Goal: Obtain resource: Obtain resource

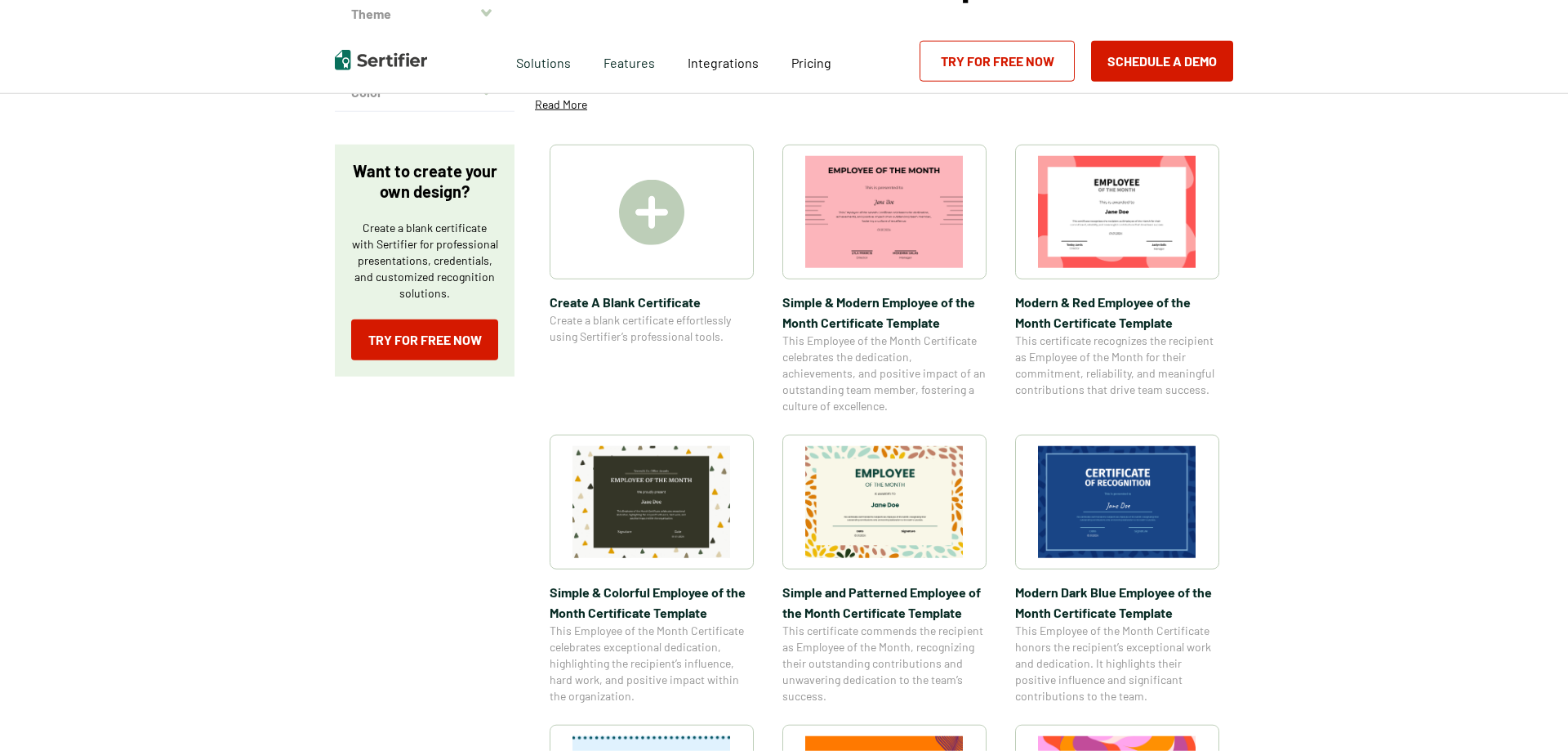
scroll to position [250, 0]
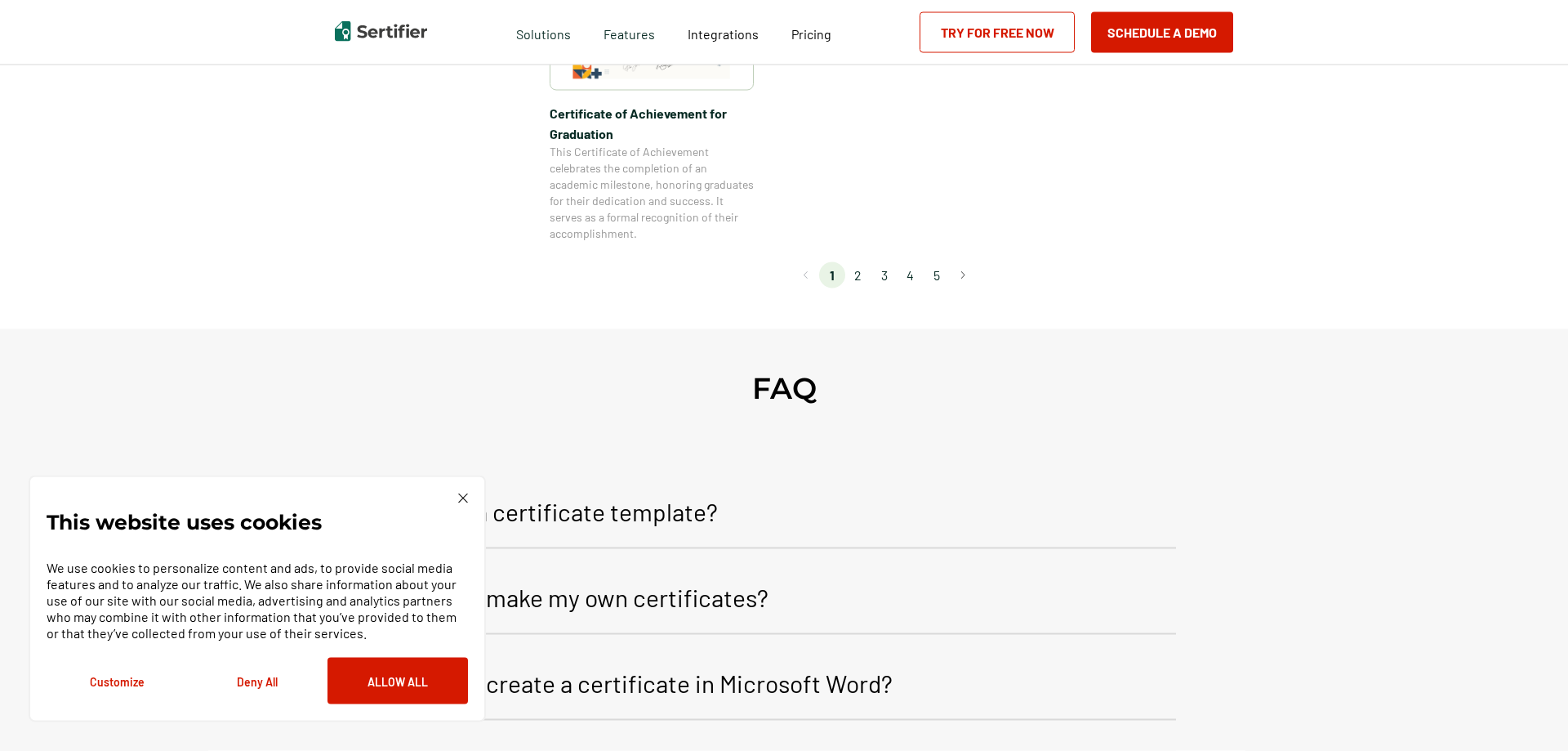
scroll to position [1500, 0]
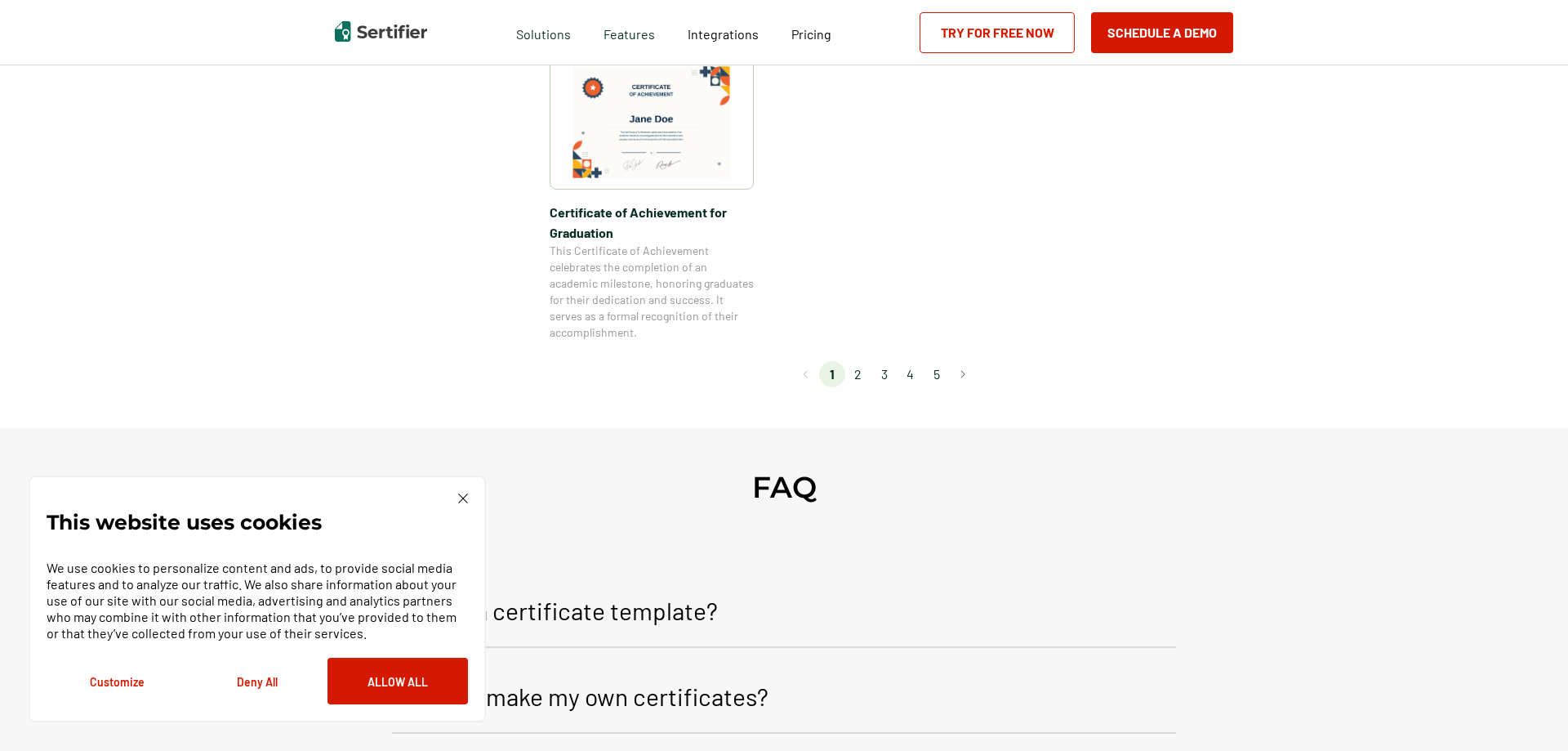
click at [855, 380] on li "2" at bounding box center [857, 374] width 26 height 26
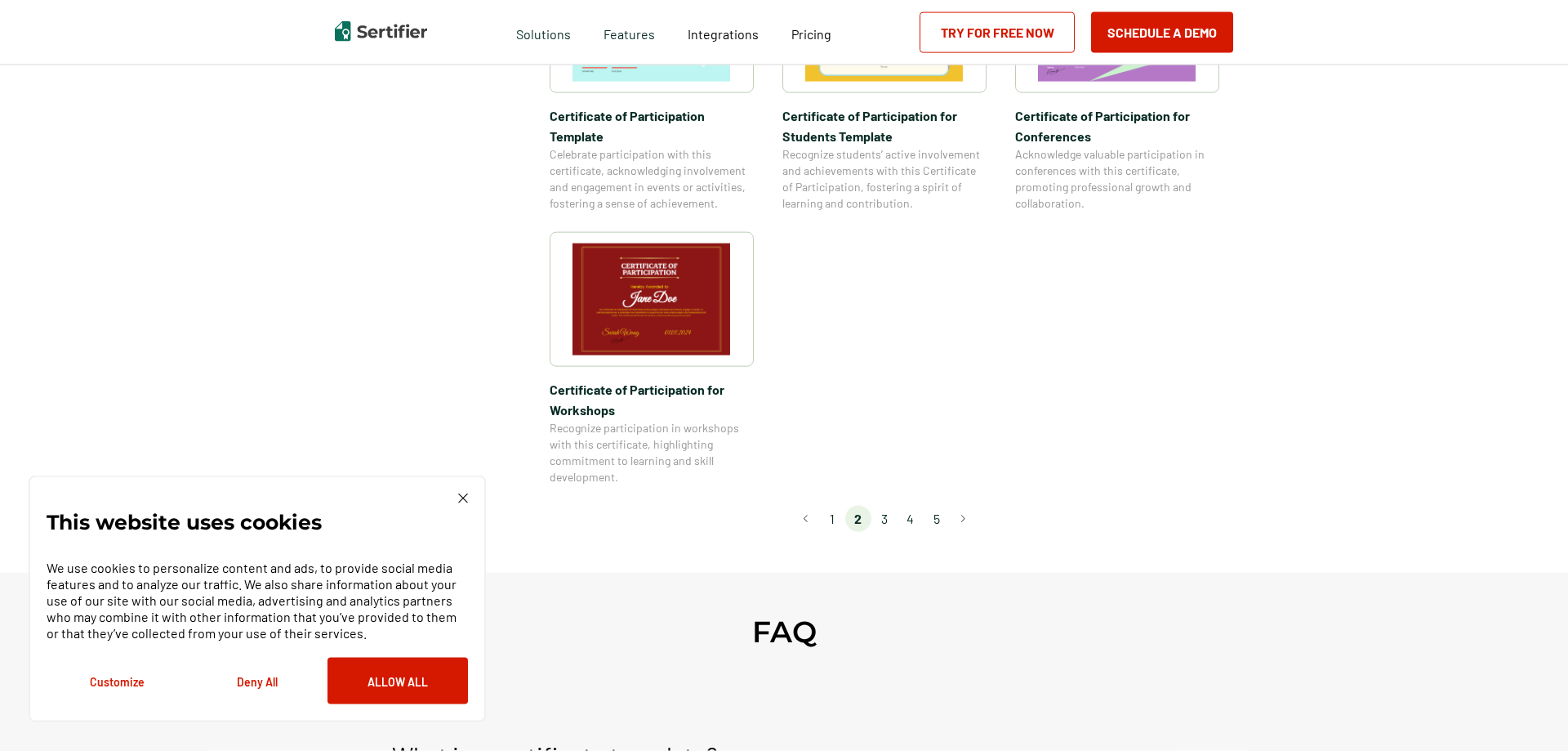
scroll to position [1416, 0]
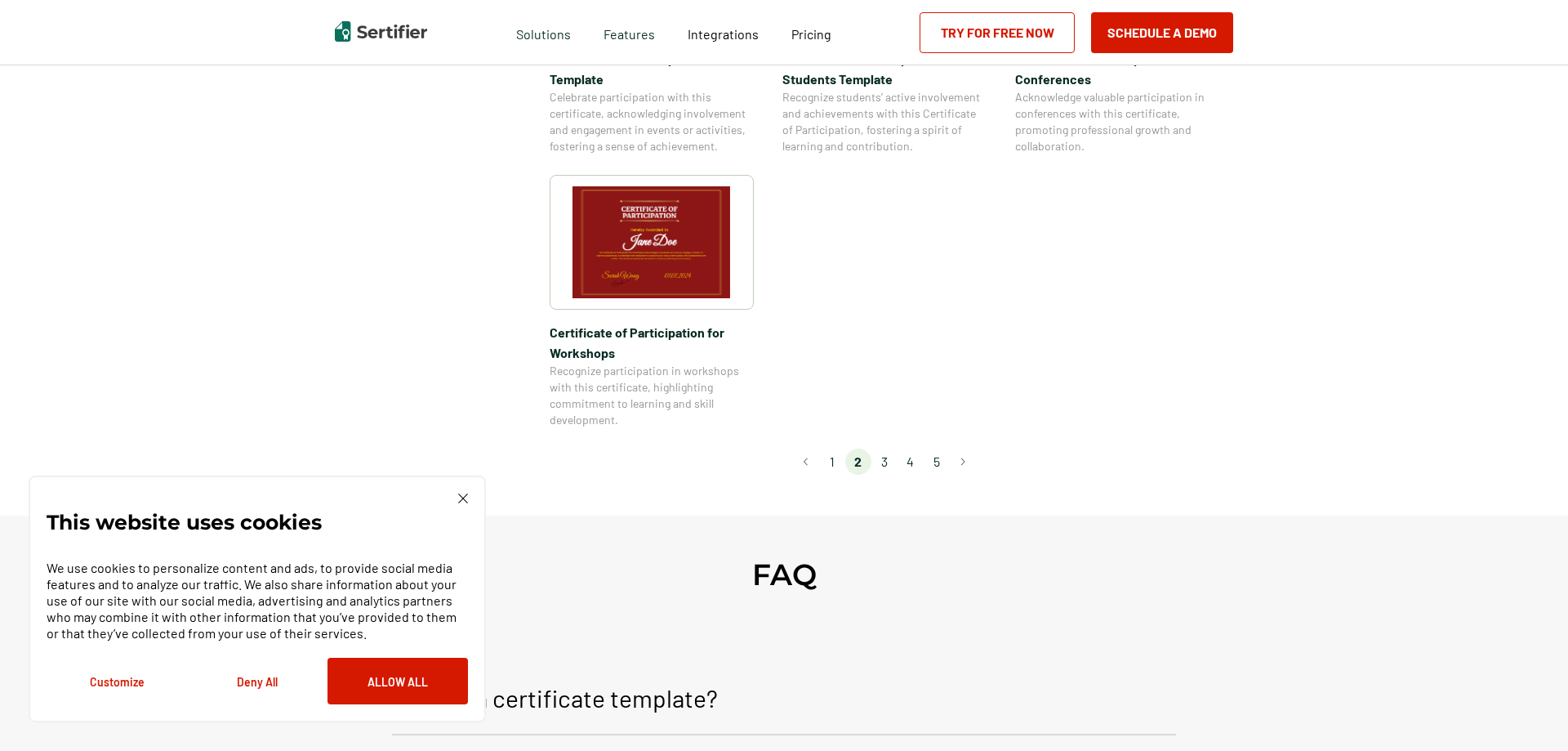
click at [881, 449] on li "3" at bounding box center [884, 461] width 26 height 26
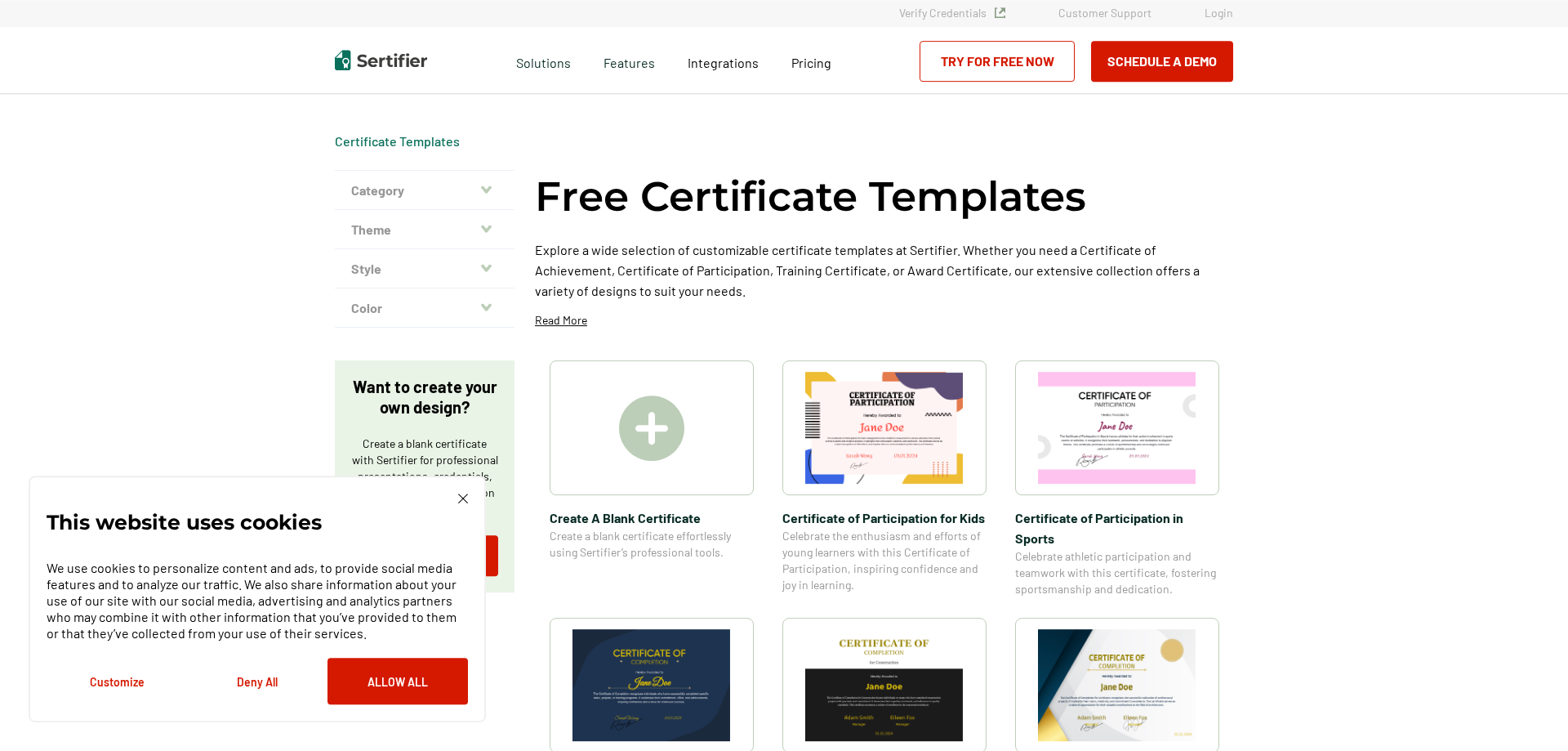
scroll to position [0, 0]
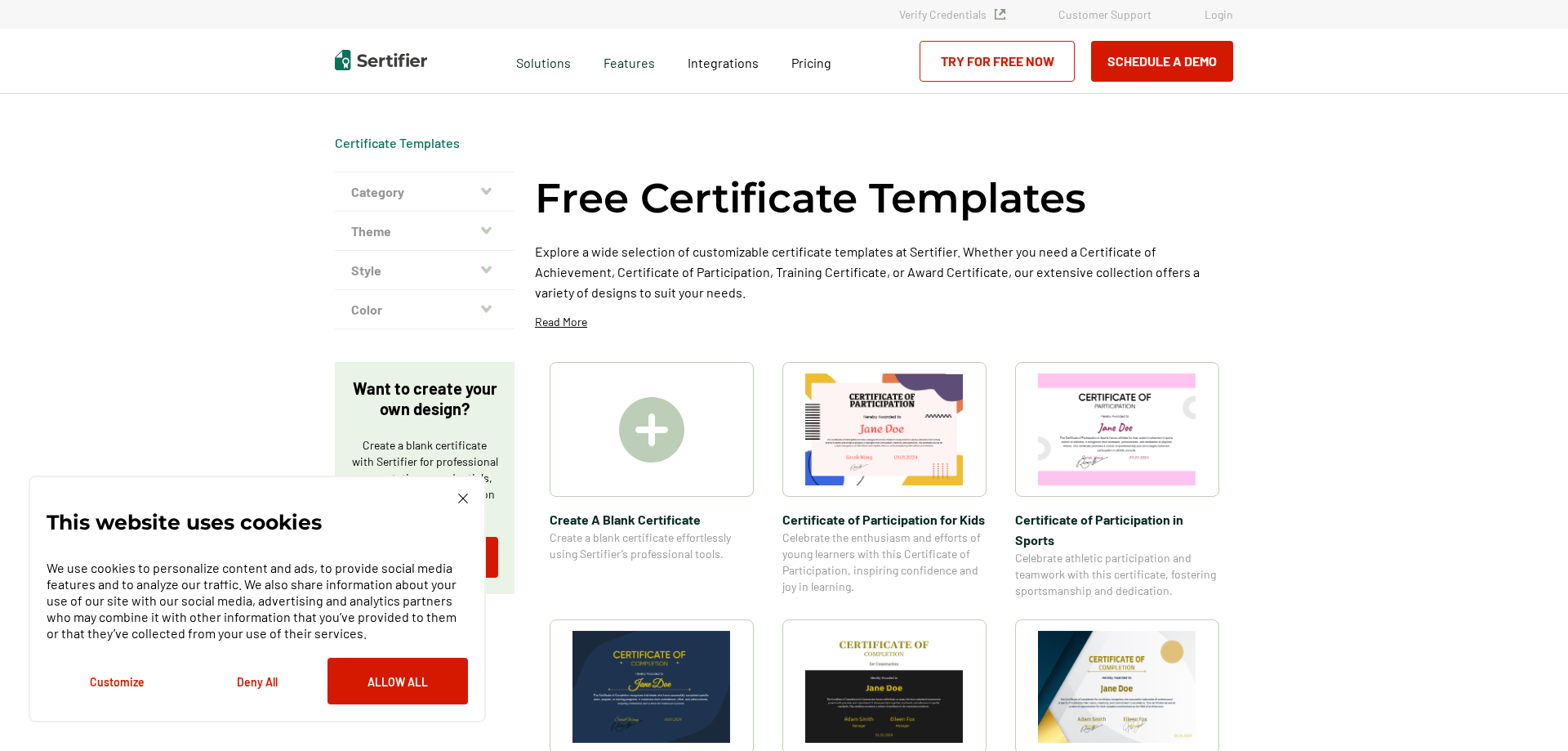
click at [465, 491] on div "This website uses cookies We use cookies to personalize content and ads, to pro…" at bounding box center [257, 599] width 457 height 247
click at [462, 498] on img at bounding box center [463, 498] width 10 height 10
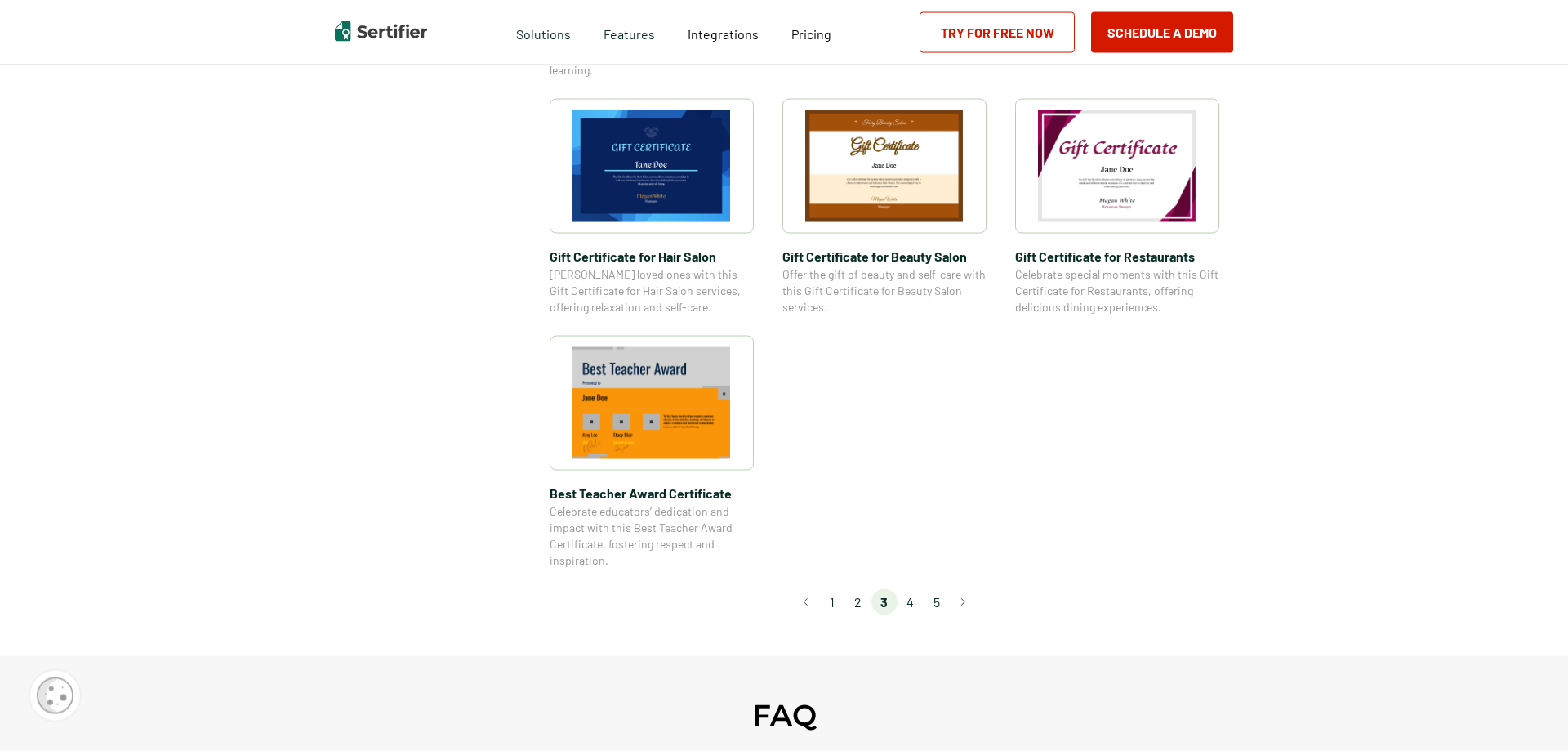
scroll to position [1084, 0]
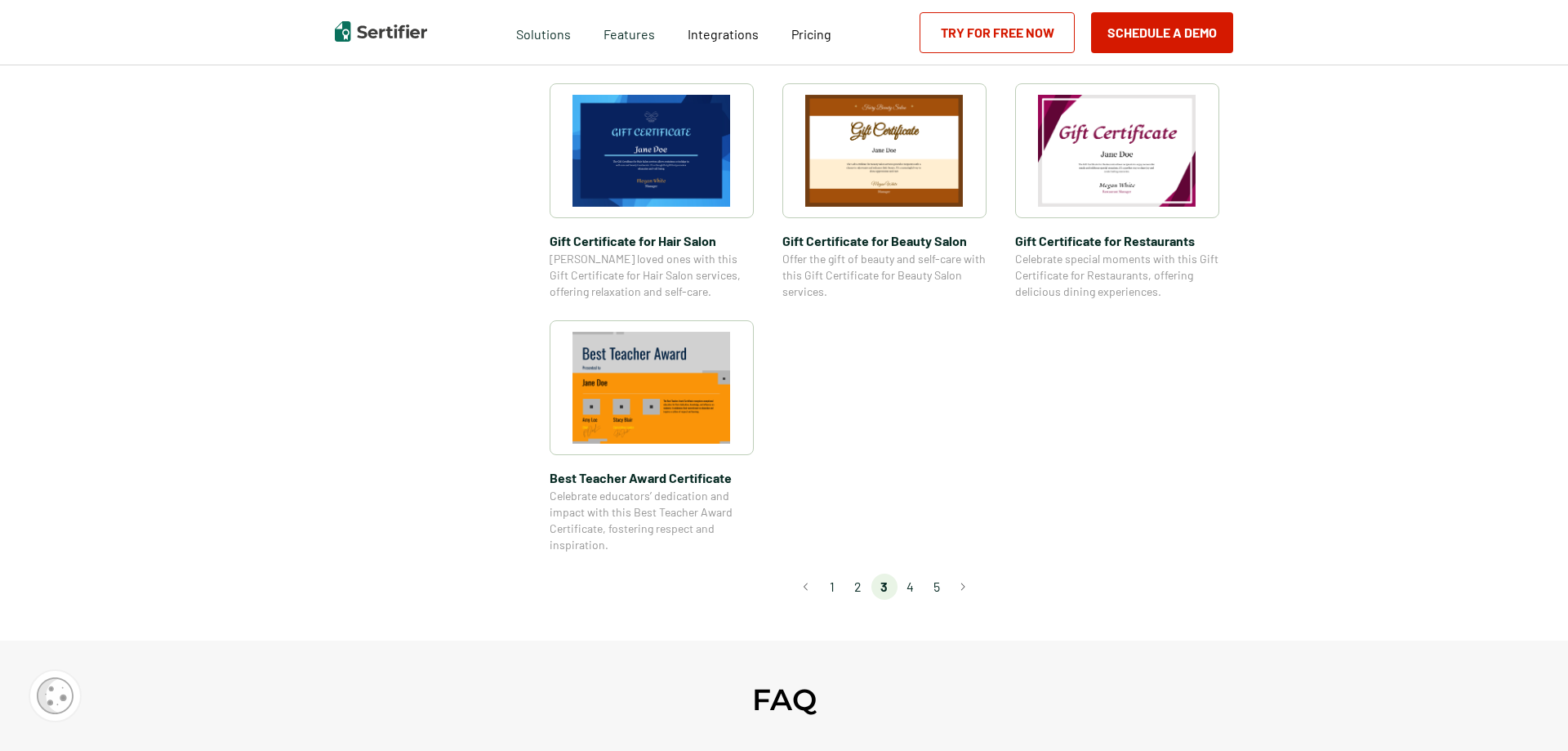
click at [907, 587] on li "4" at bounding box center [910, 586] width 26 height 26
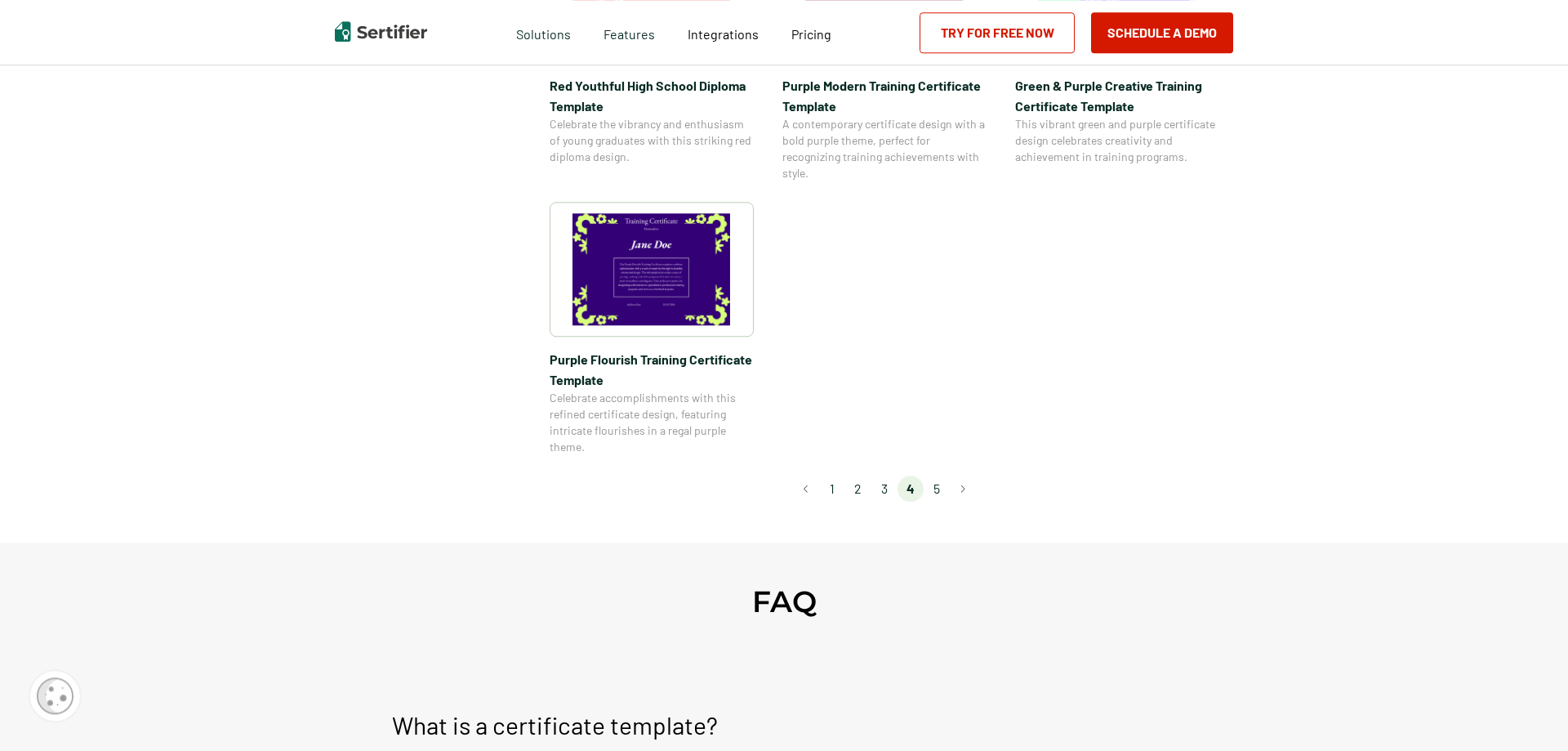
scroll to position [1249, 0]
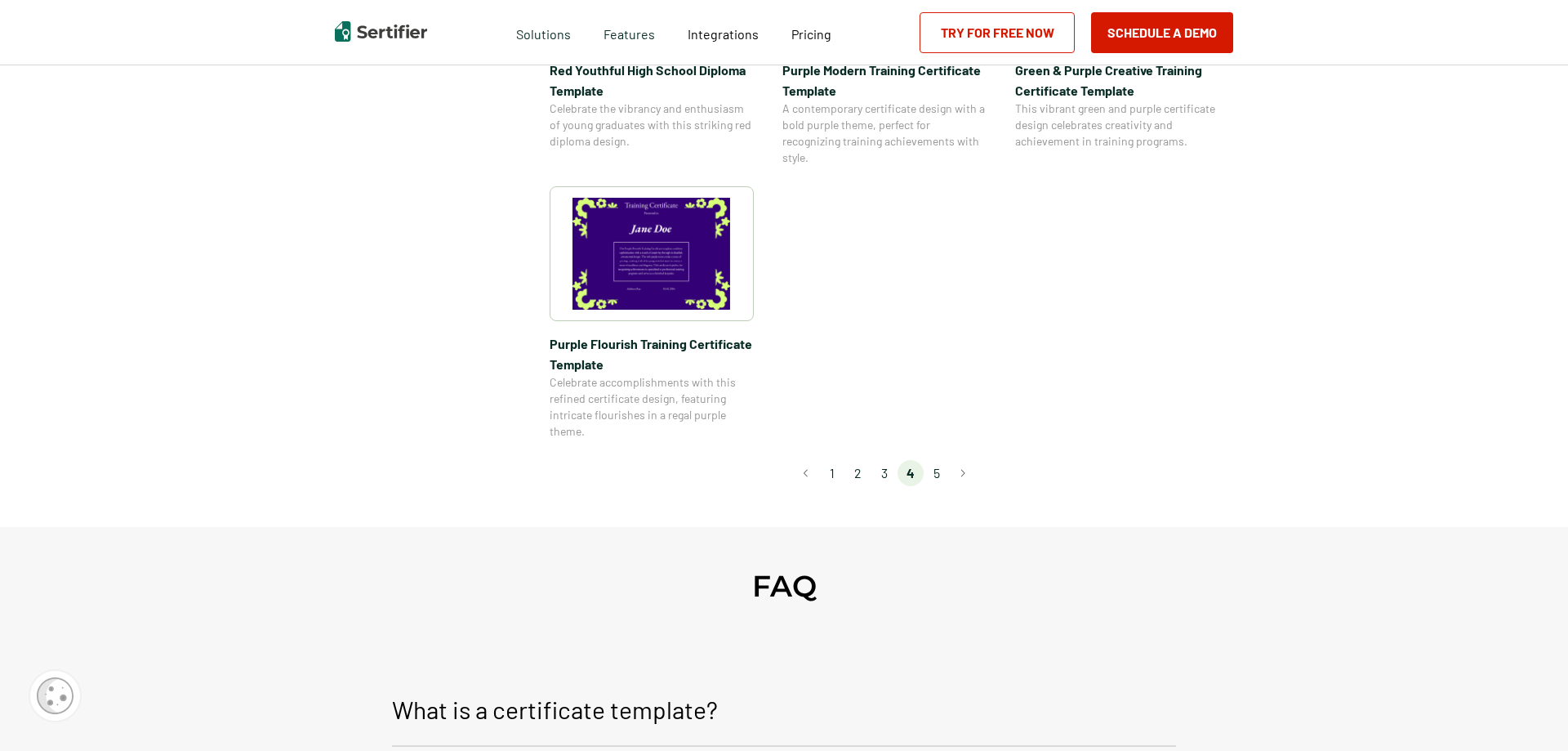
click at [935, 477] on li "5" at bounding box center [935, 473] width 26 height 26
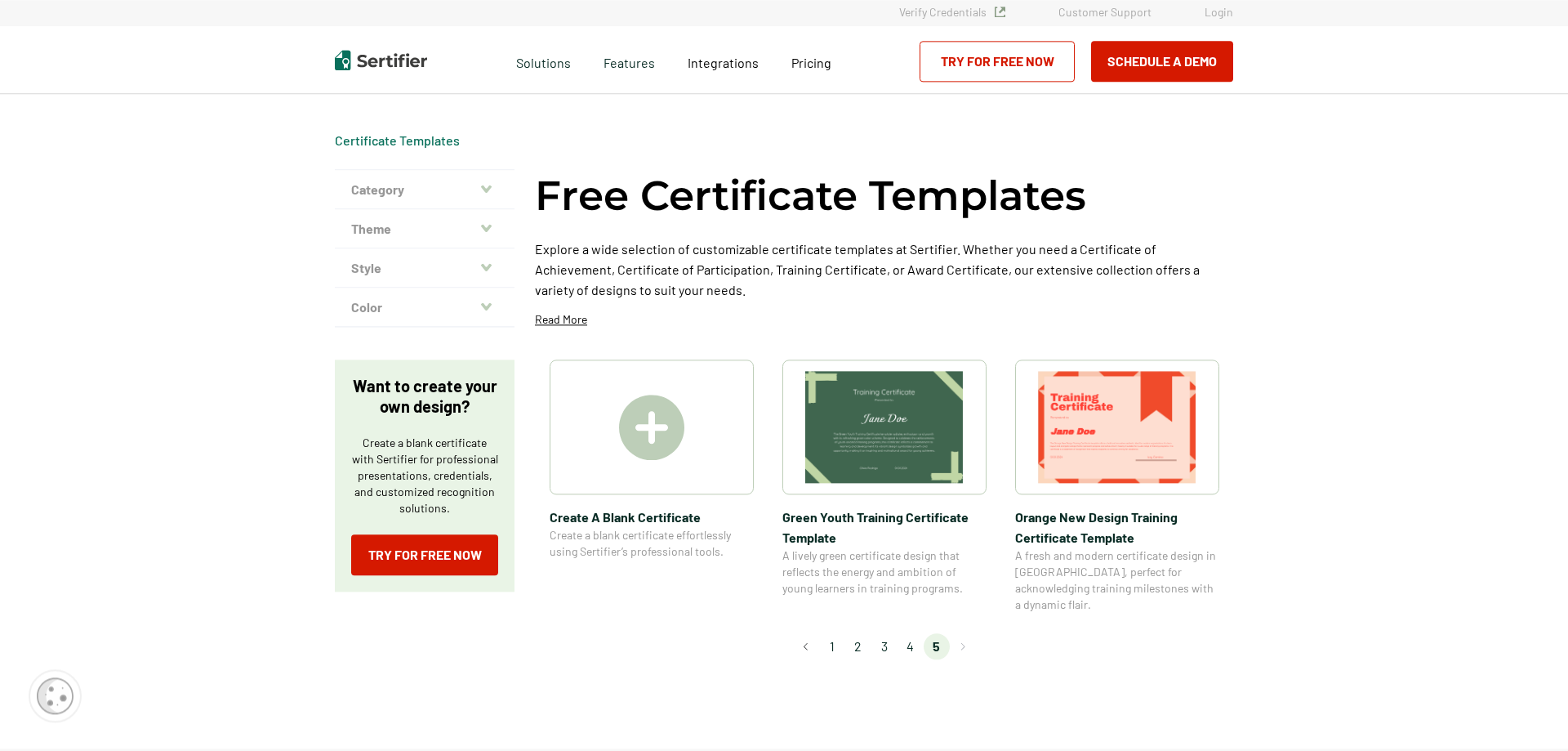
scroll to position [0, 0]
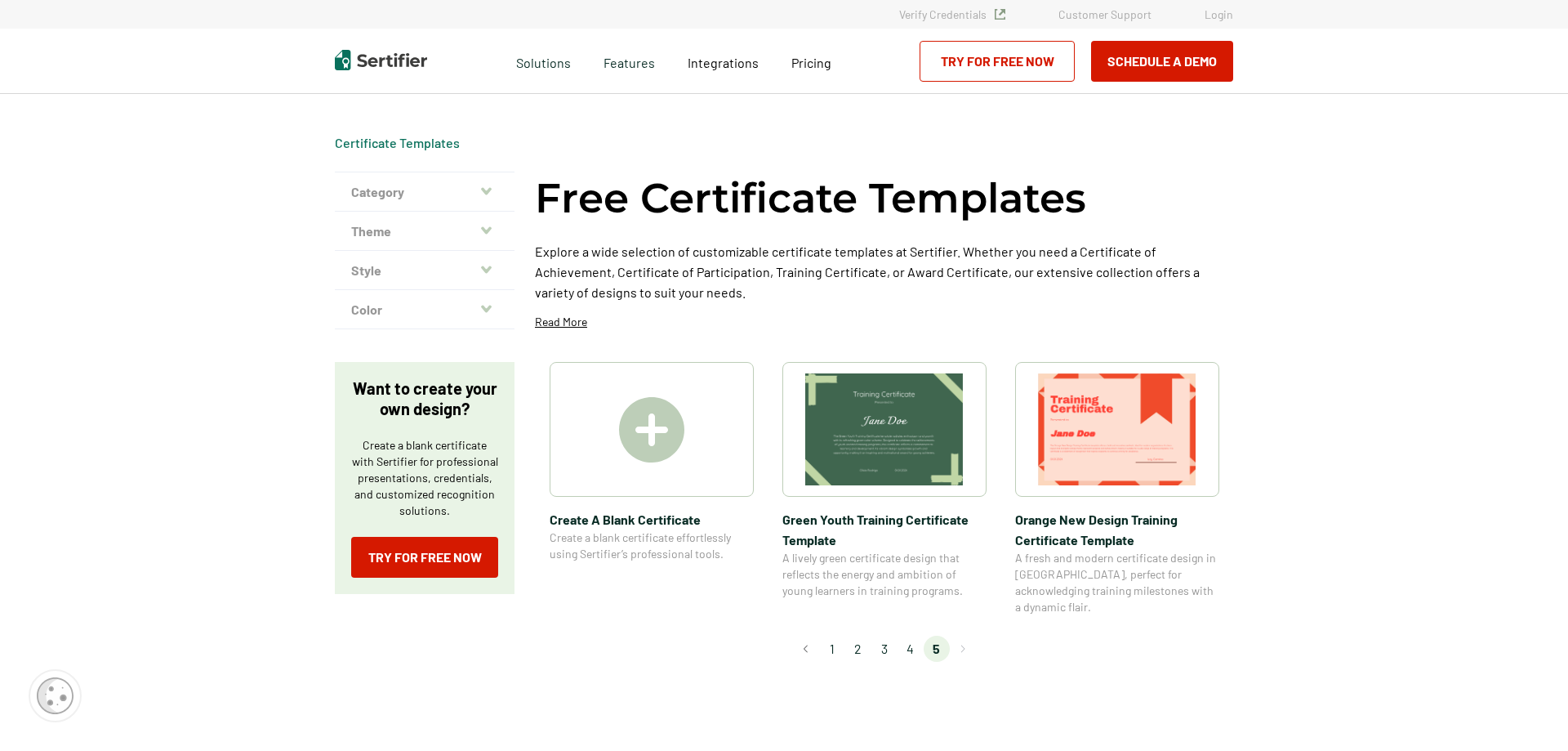
click at [485, 187] on icon "button" at bounding box center [486, 192] width 10 height 13
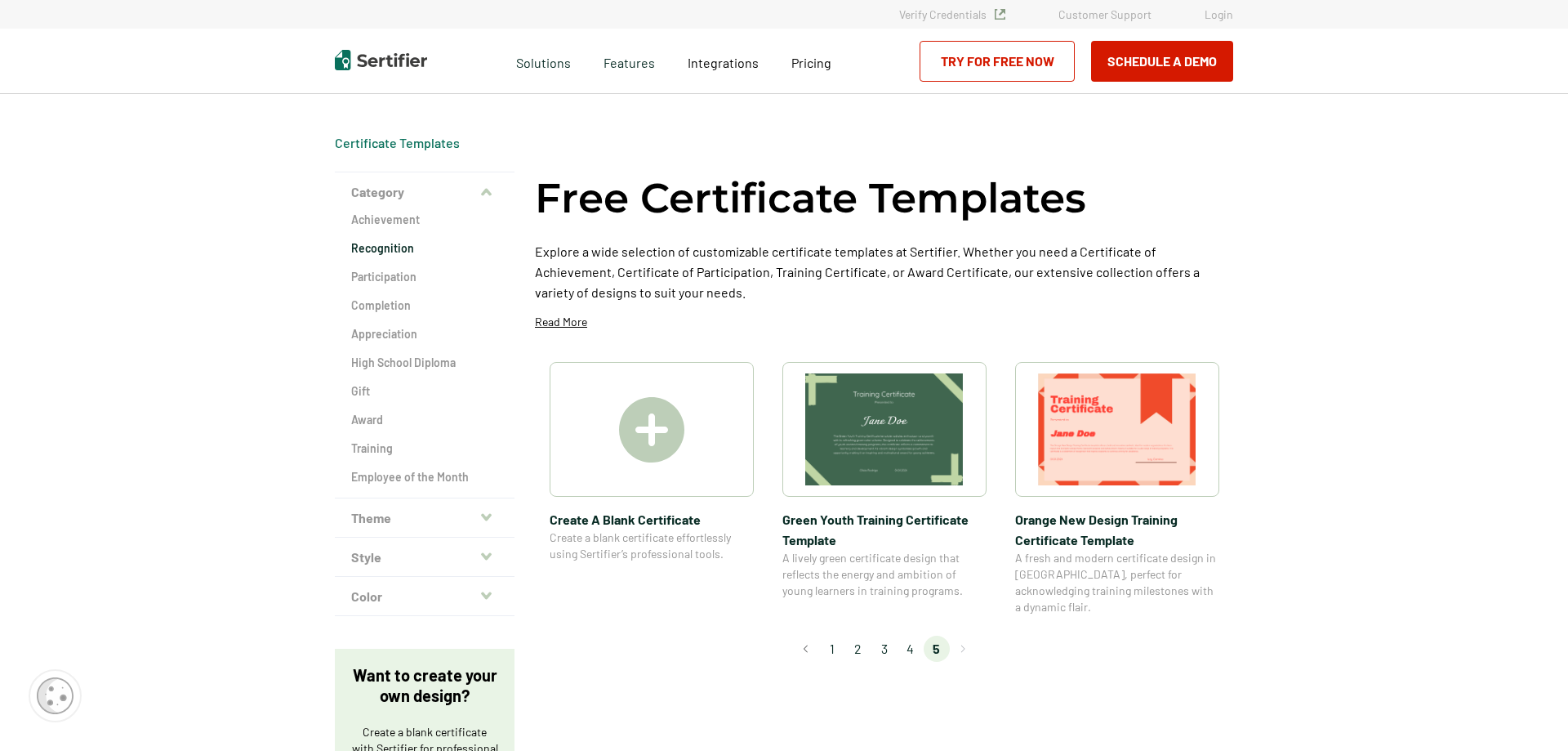
click at [364, 253] on h2 "Recognition" at bounding box center [425, 248] width 147 height 16
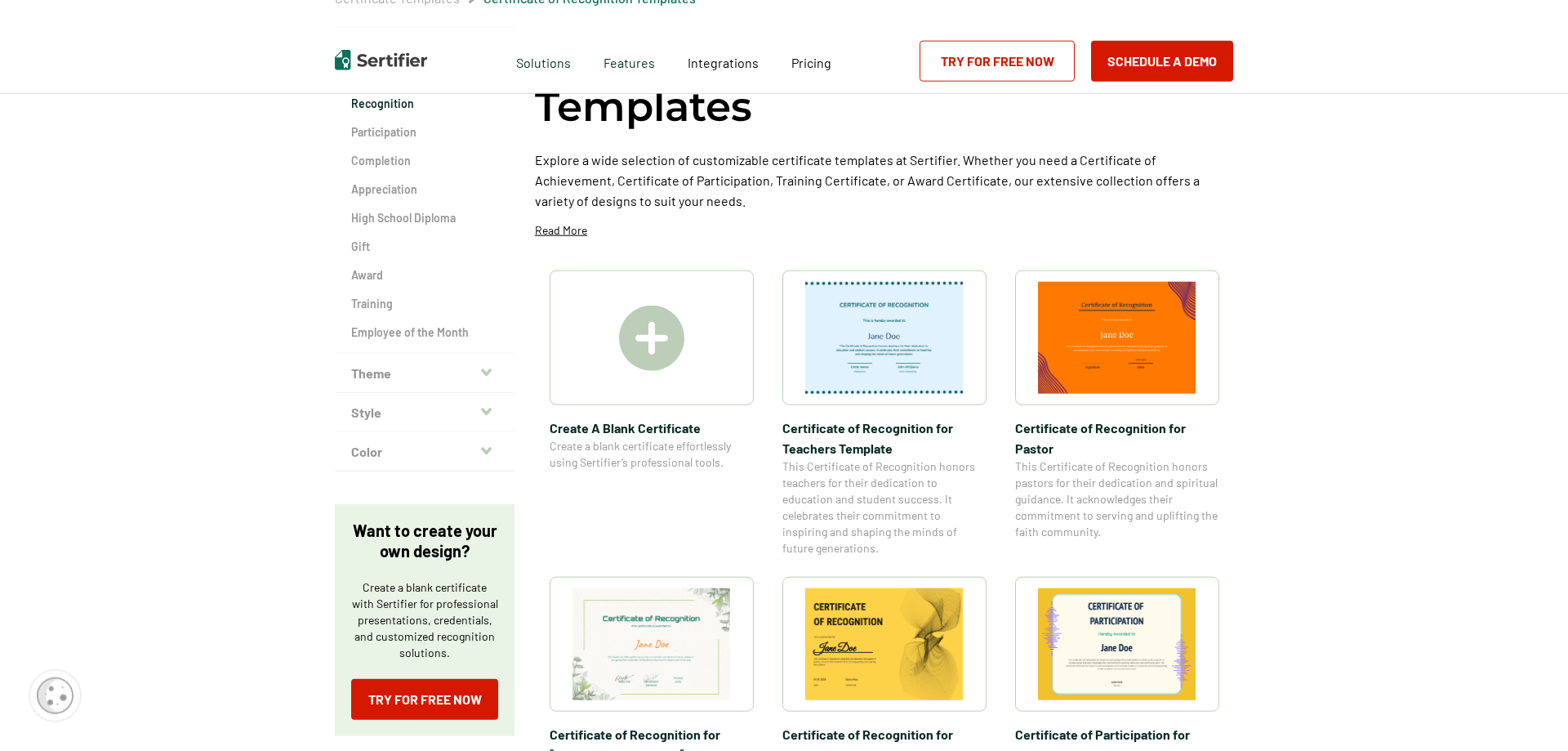
scroll to position [167, 0]
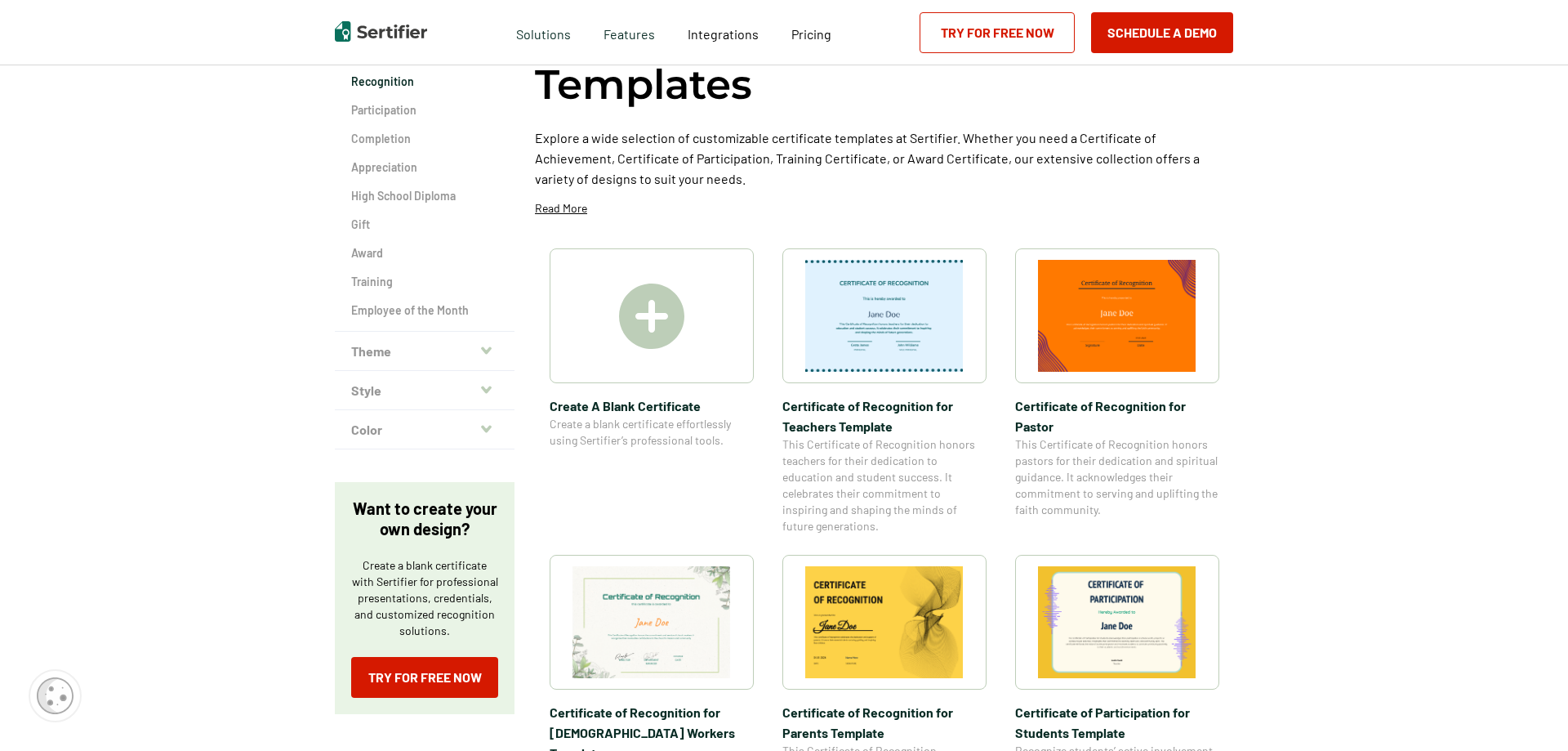
click at [483, 352] on icon "button" at bounding box center [486, 351] width 10 height 13
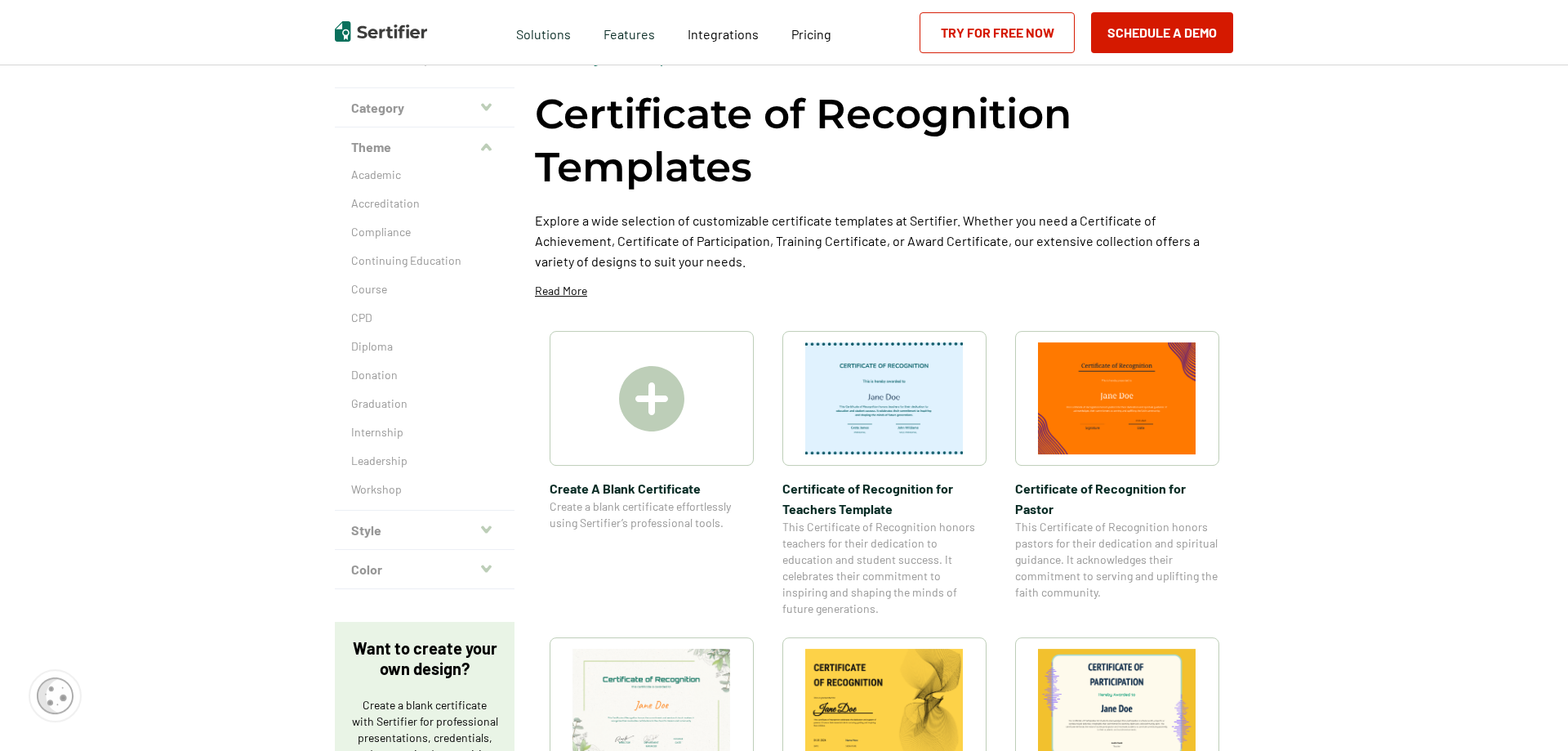
scroll to position [0, 0]
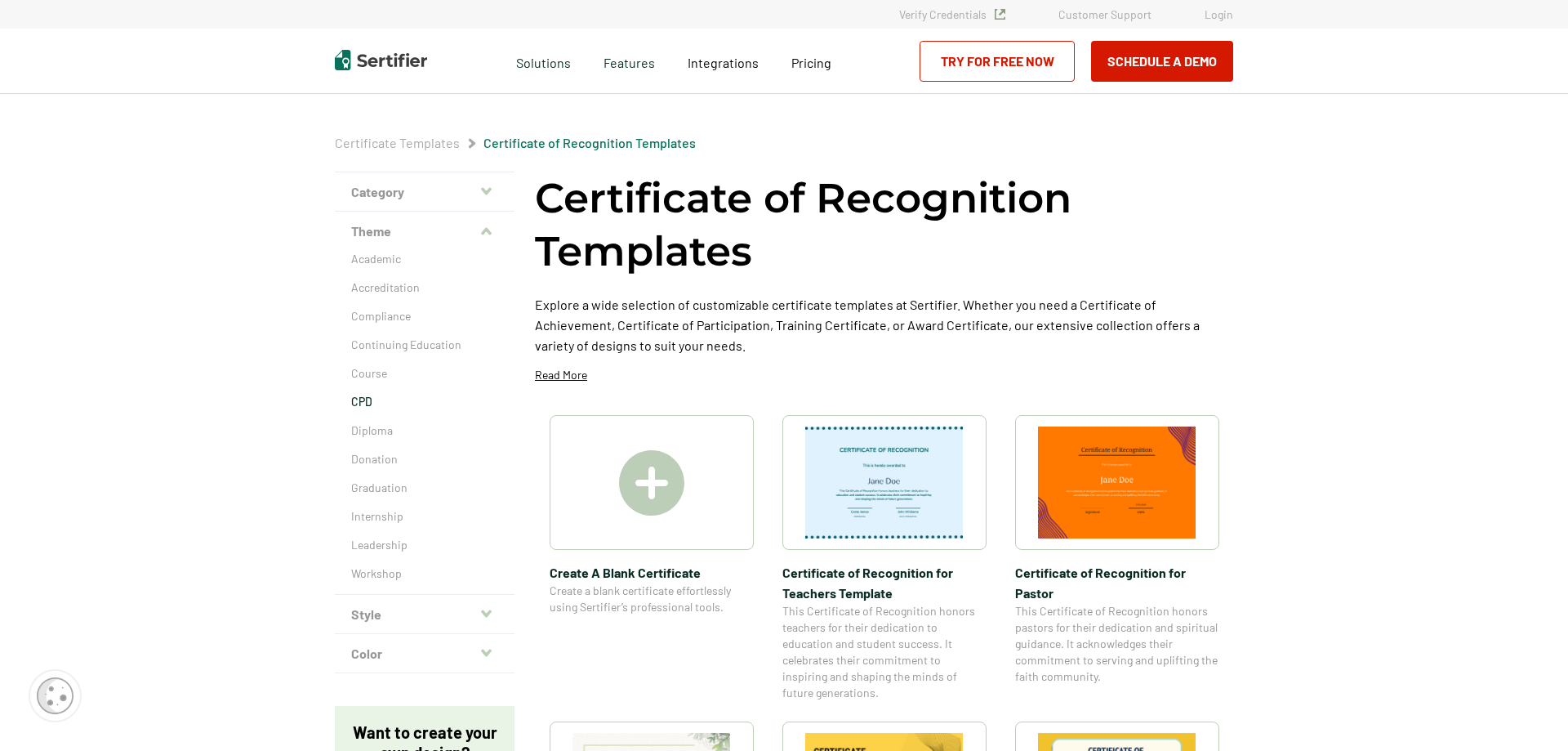
click at [373, 394] on p "CPD" at bounding box center [425, 401] width 147 height 16
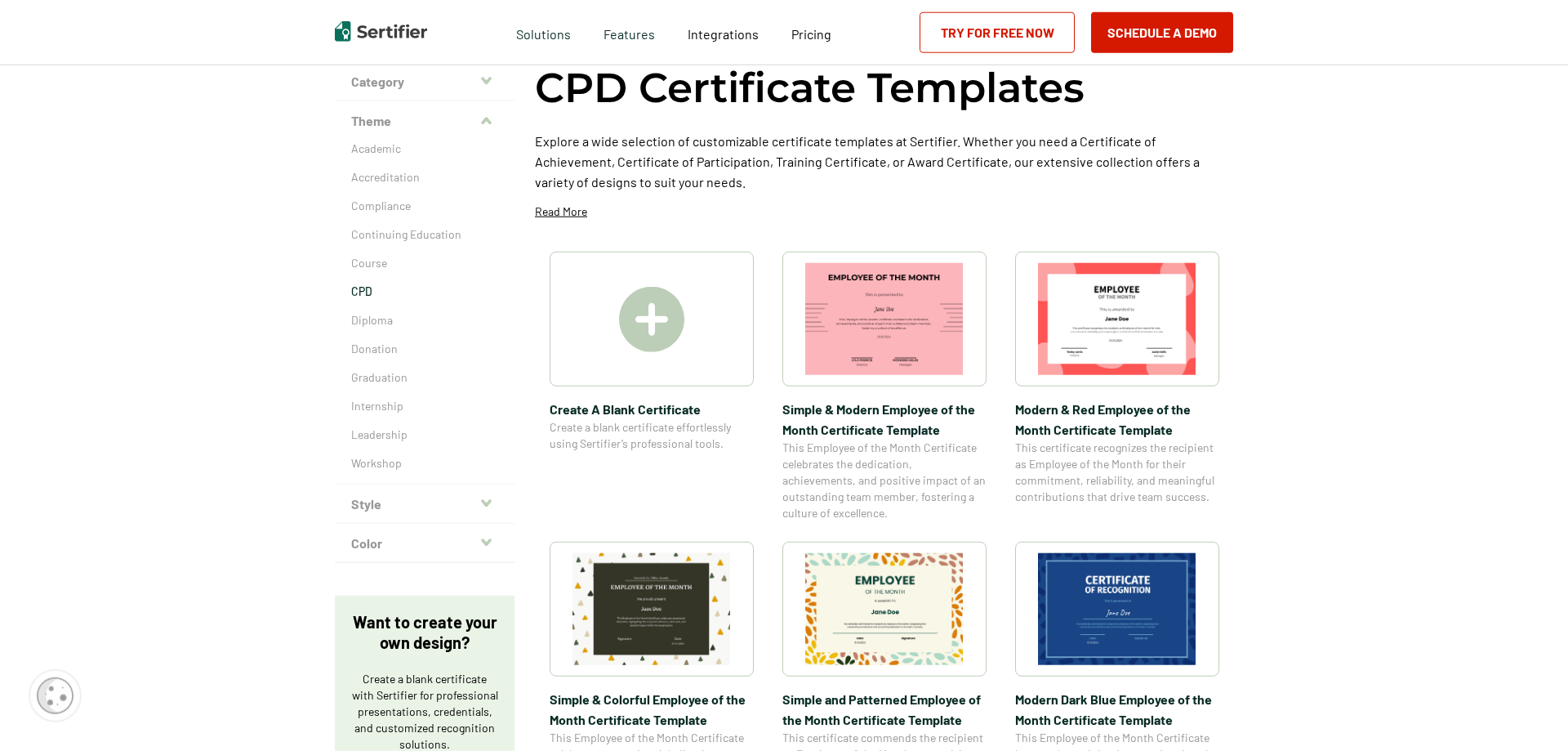
scroll to position [167, 0]
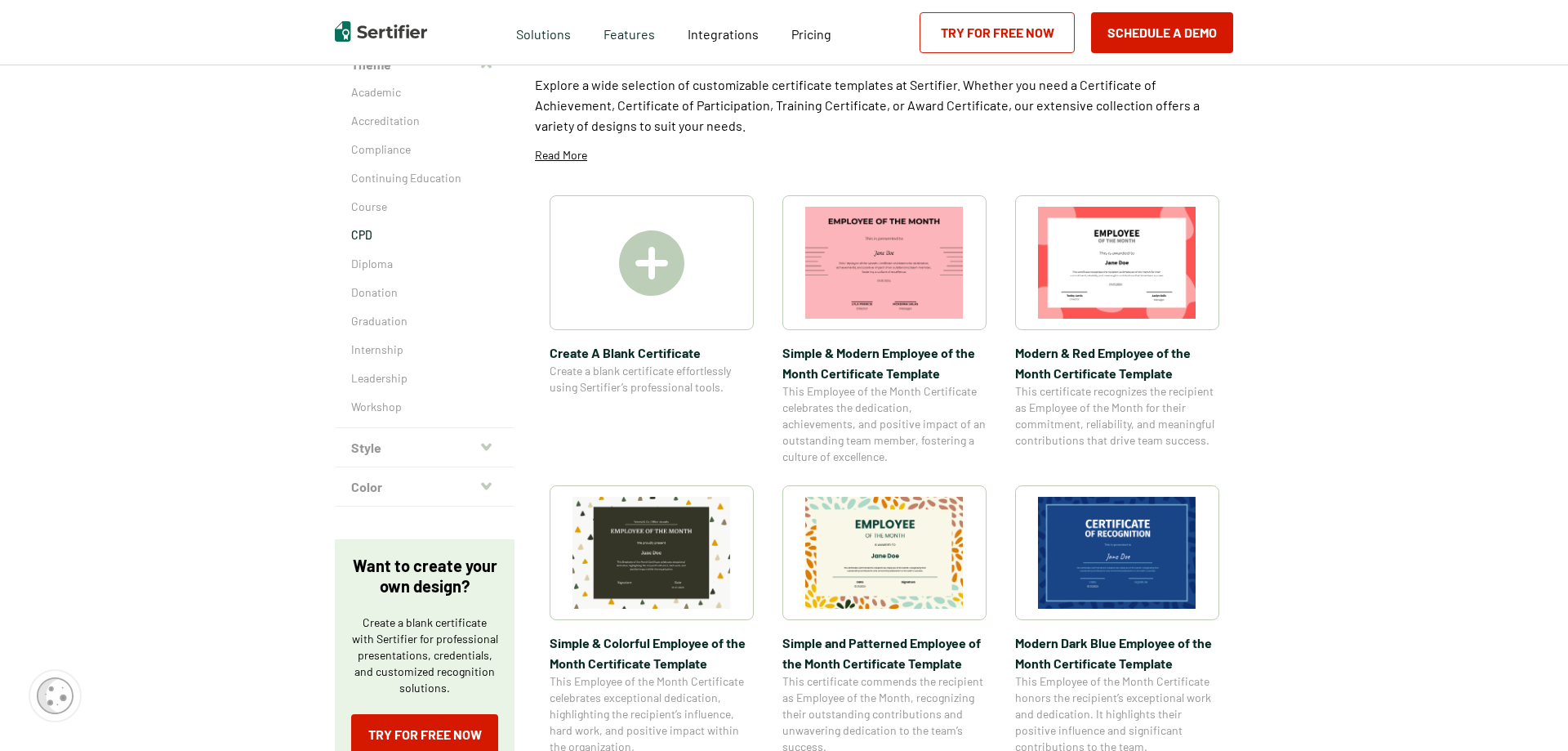
click at [489, 443] on icon "button" at bounding box center [486, 447] width 10 height 13
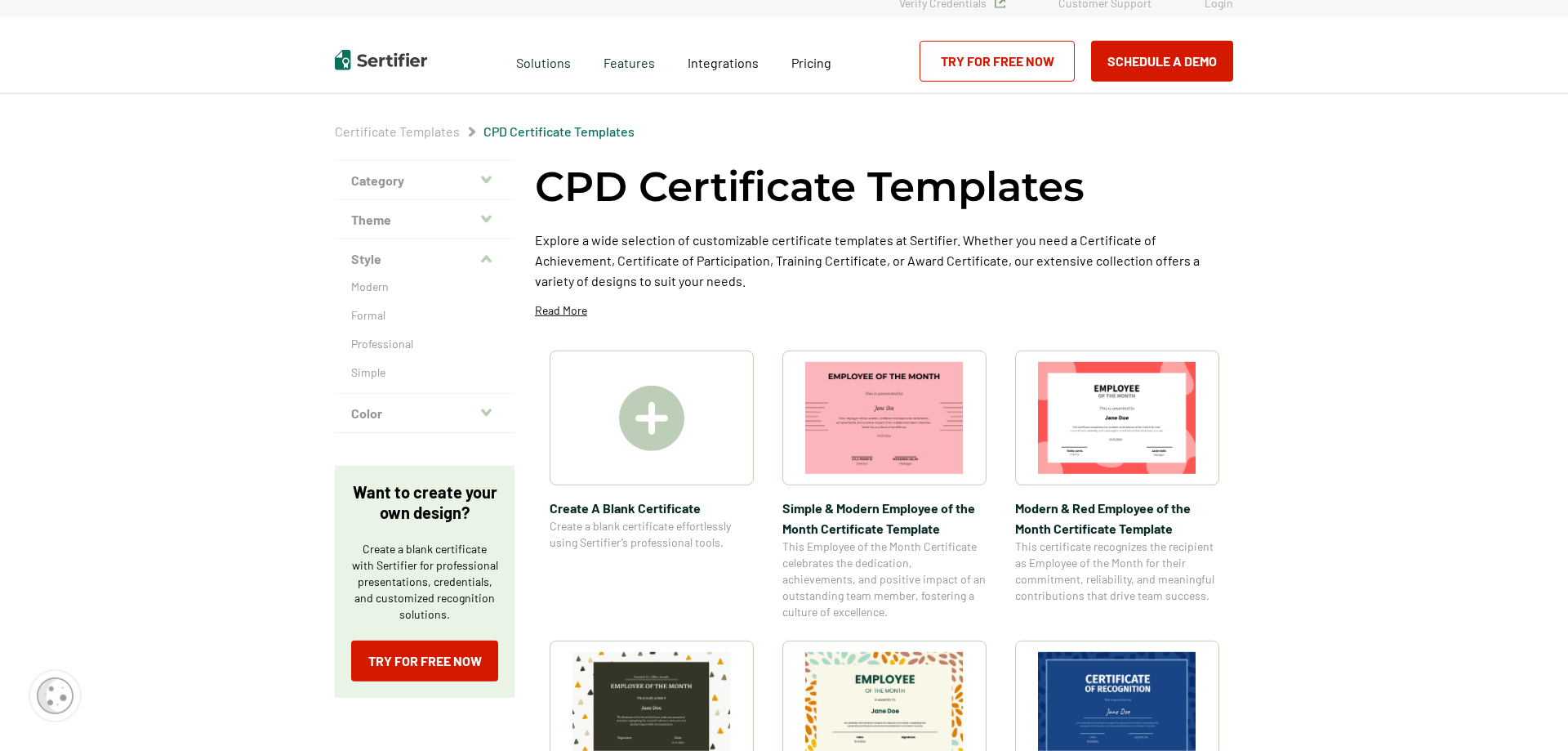
scroll to position [0, 0]
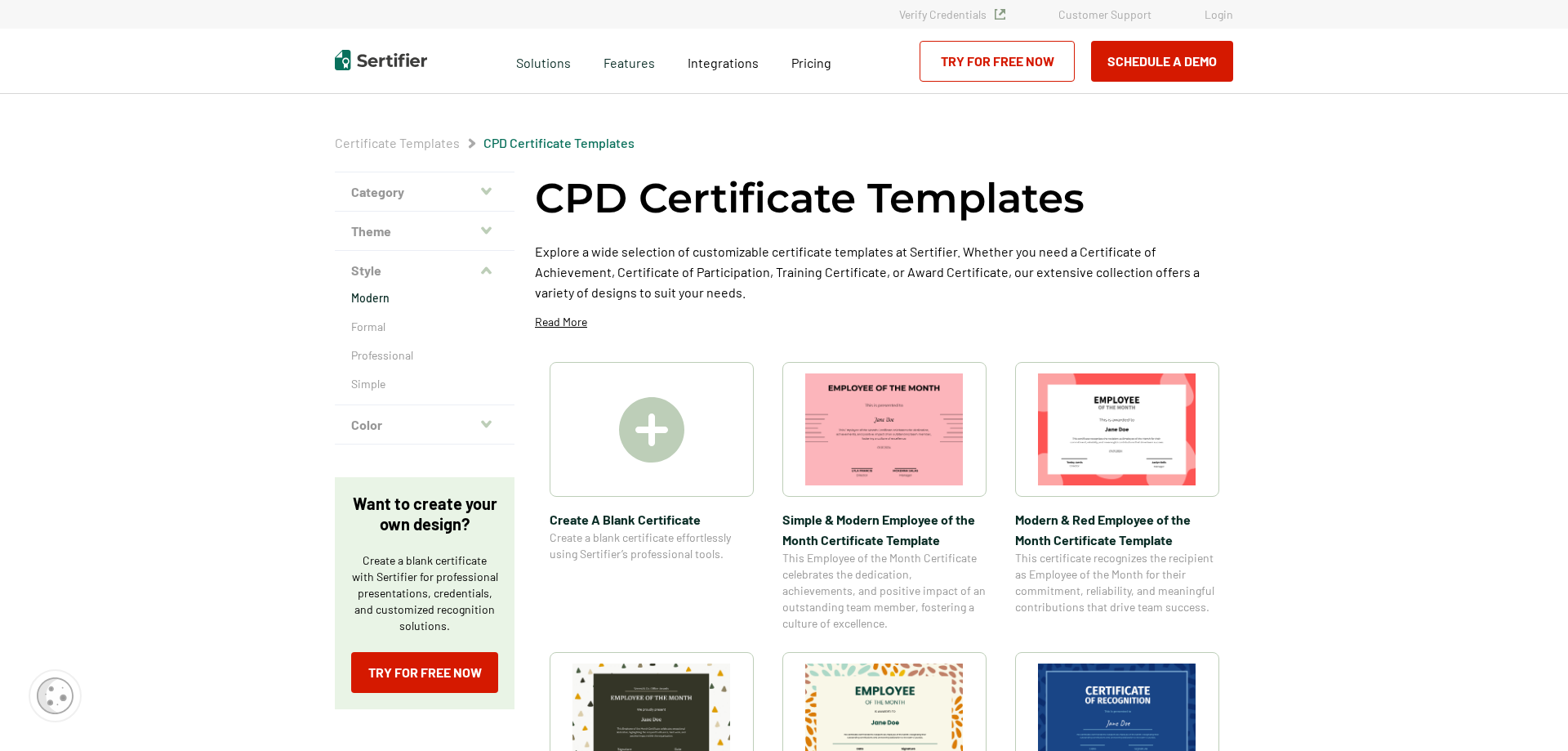
click at [381, 304] on p "Modern" at bounding box center [425, 297] width 147 height 16
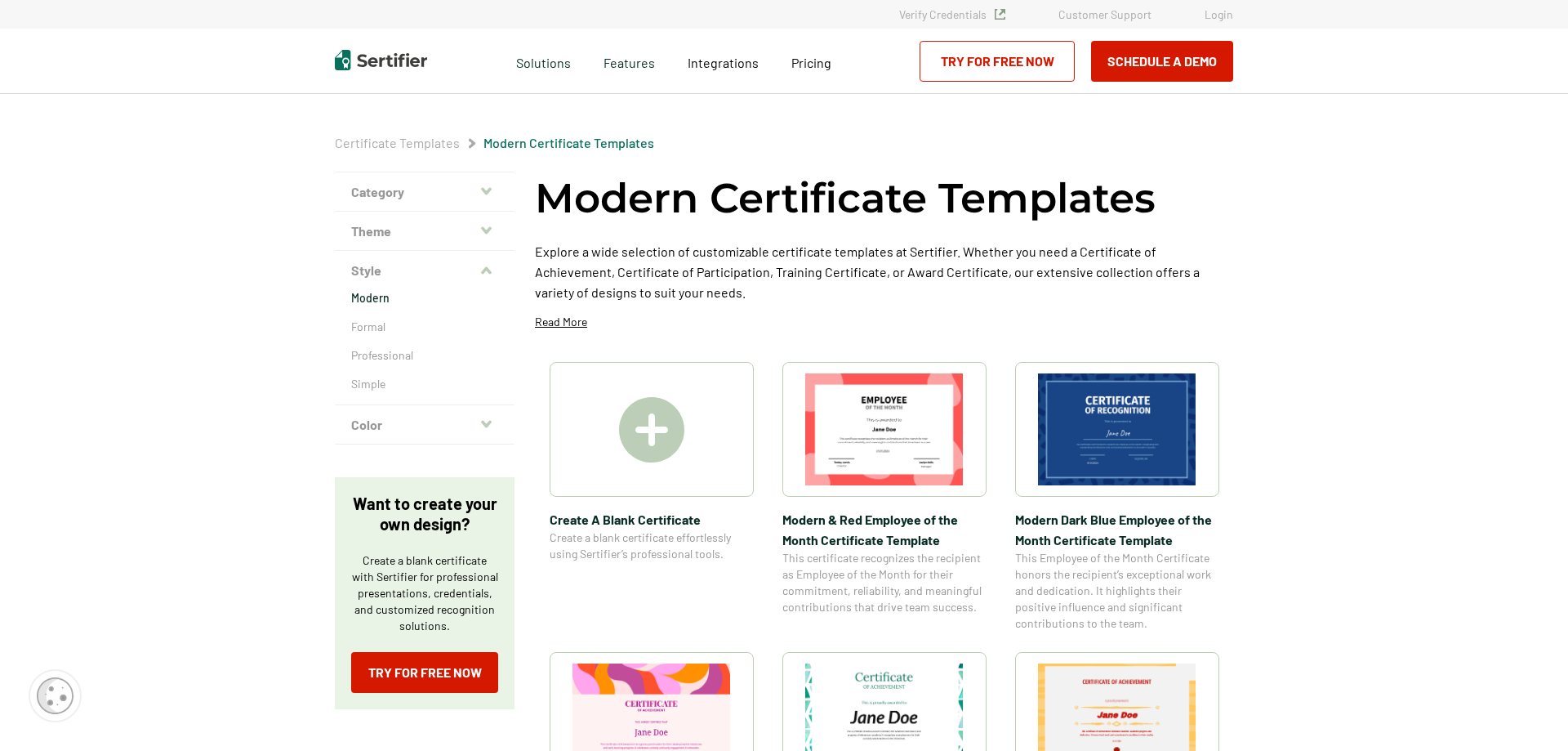
click at [482, 416] on button "Color" at bounding box center [424, 424] width 180 height 39
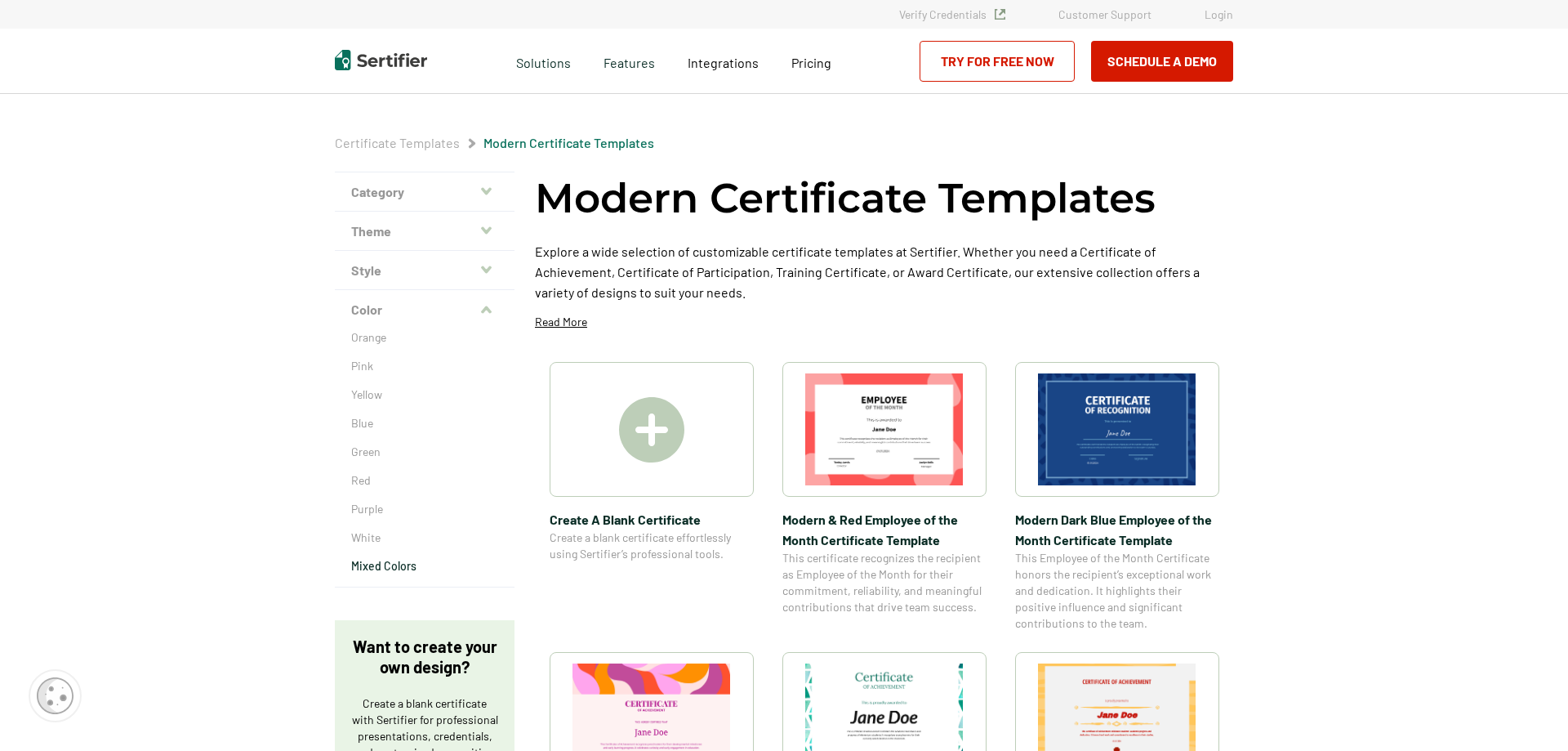
click at [366, 565] on p "Mixed Colors" at bounding box center [425, 565] width 147 height 16
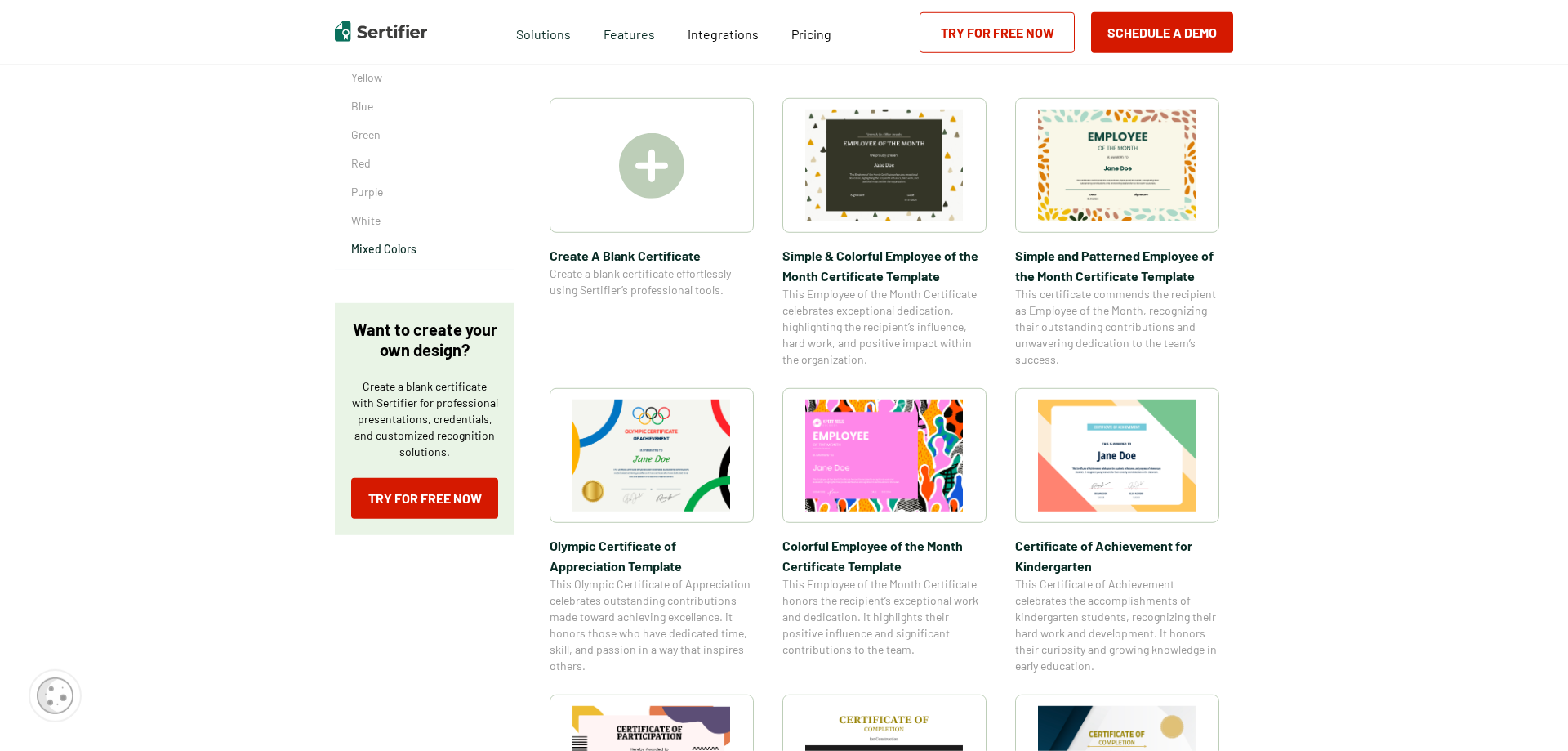
scroll to position [250, 0]
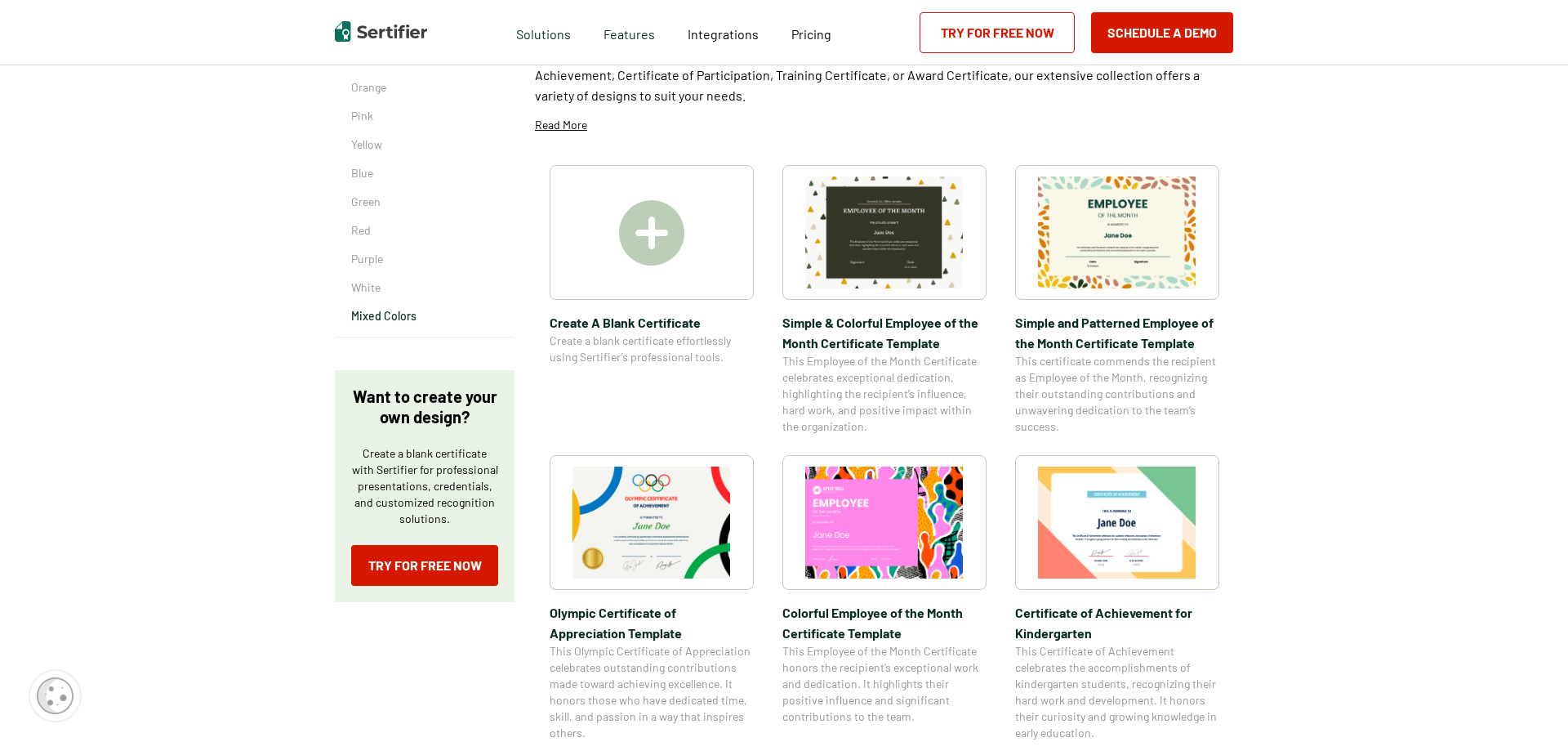
click at [1154, 254] on img at bounding box center [1116, 232] width 158 height 112
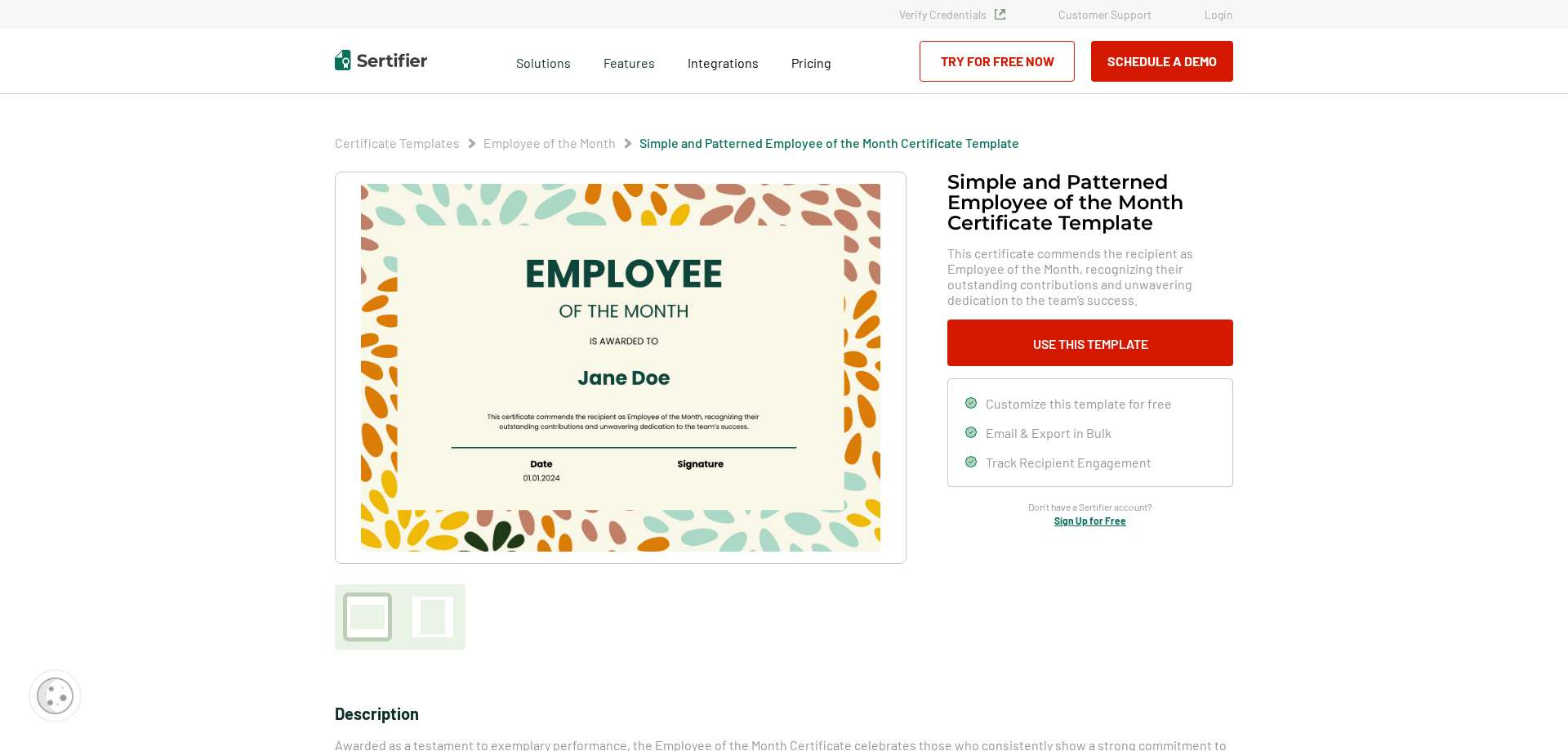
click at [667, 287] on img at bounding box center [620, 368] width 519 height 368
drag, startPoint x: 1112, startPoint y: 706, endPoint x: 1121, endPoint y: 595, distance: 111.4
click at [1113, 696] on div "Description Awarded as a testament to exemplary performance, the Employee of th…" at bounding box center [783, 751] width 898 height 122
click at [1071, 345] on button "Use This Template" at bounding box center [1090, 342] width 286 height 47
